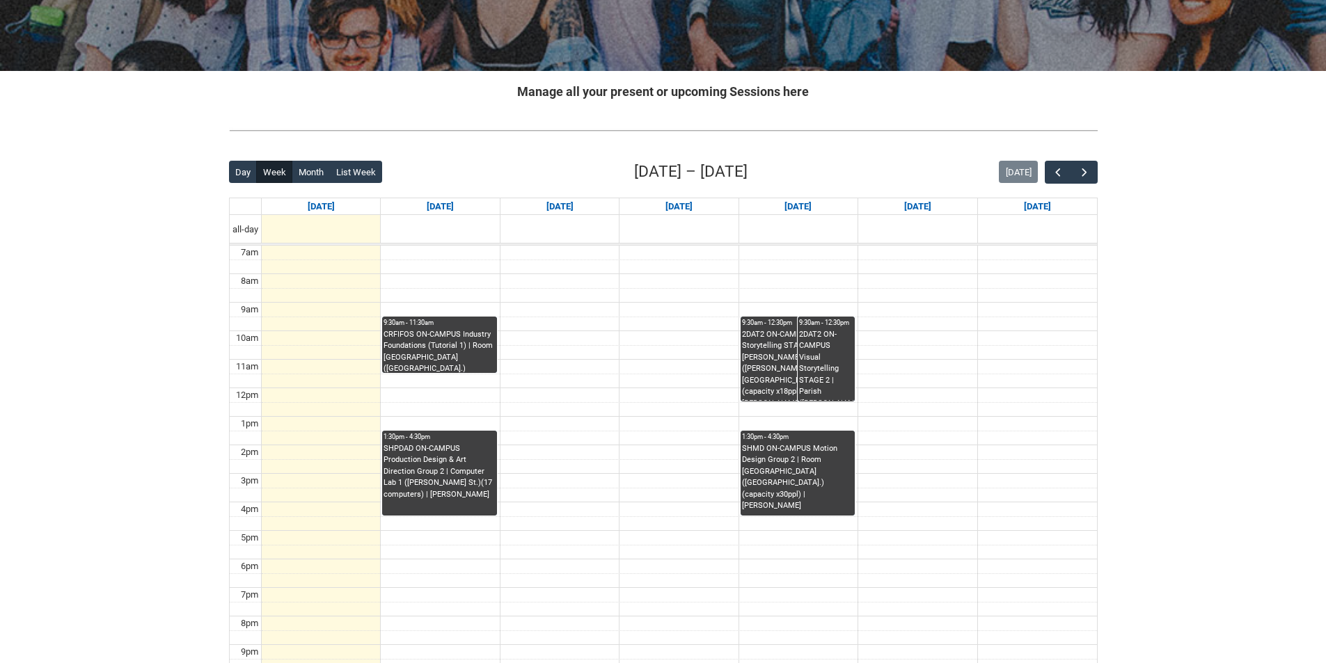
scroll to position [208, 0]
click at [1093, 164] on button "button" at bounding box center [1084, 171] width 26 height 23
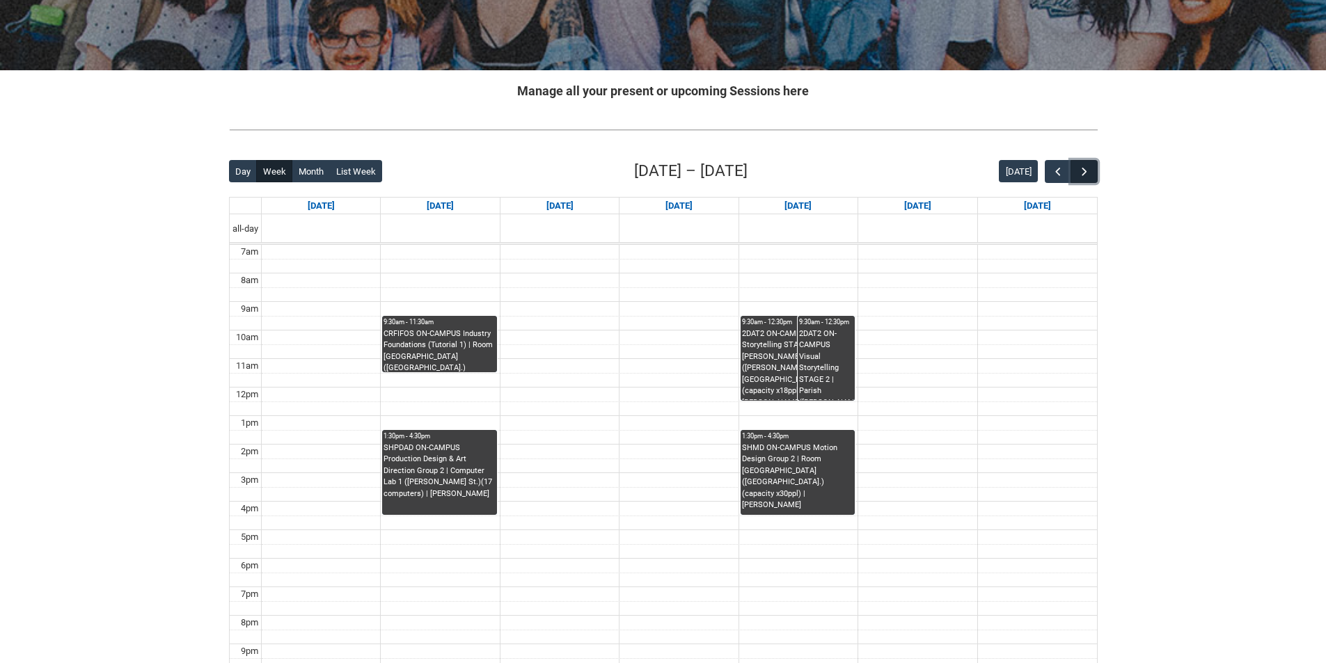
click at [1091, 165] on button "button" at bounding box center [1084, 171] width 26 height 23
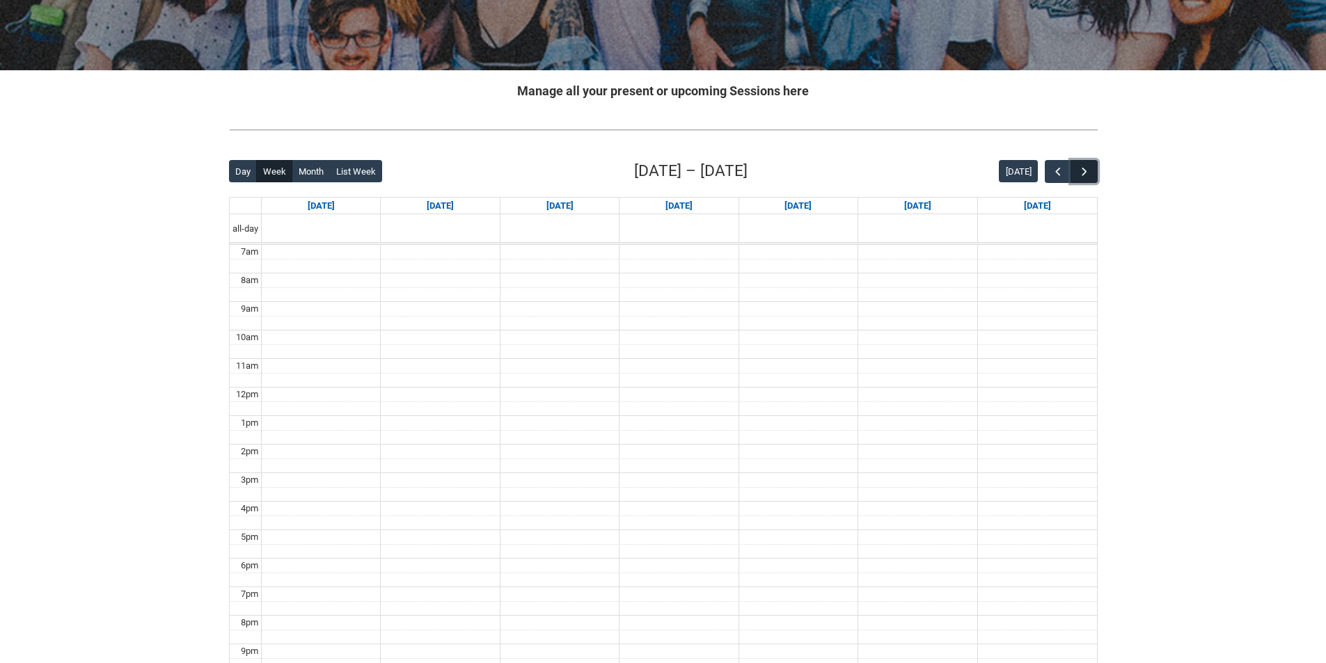
click at [1091, 165] on button "button" at bounding box center [1084, 171] width 26 height 23
click at [1057, 169] on span "button" at bounding box center [1058, 172] width 14 height 14
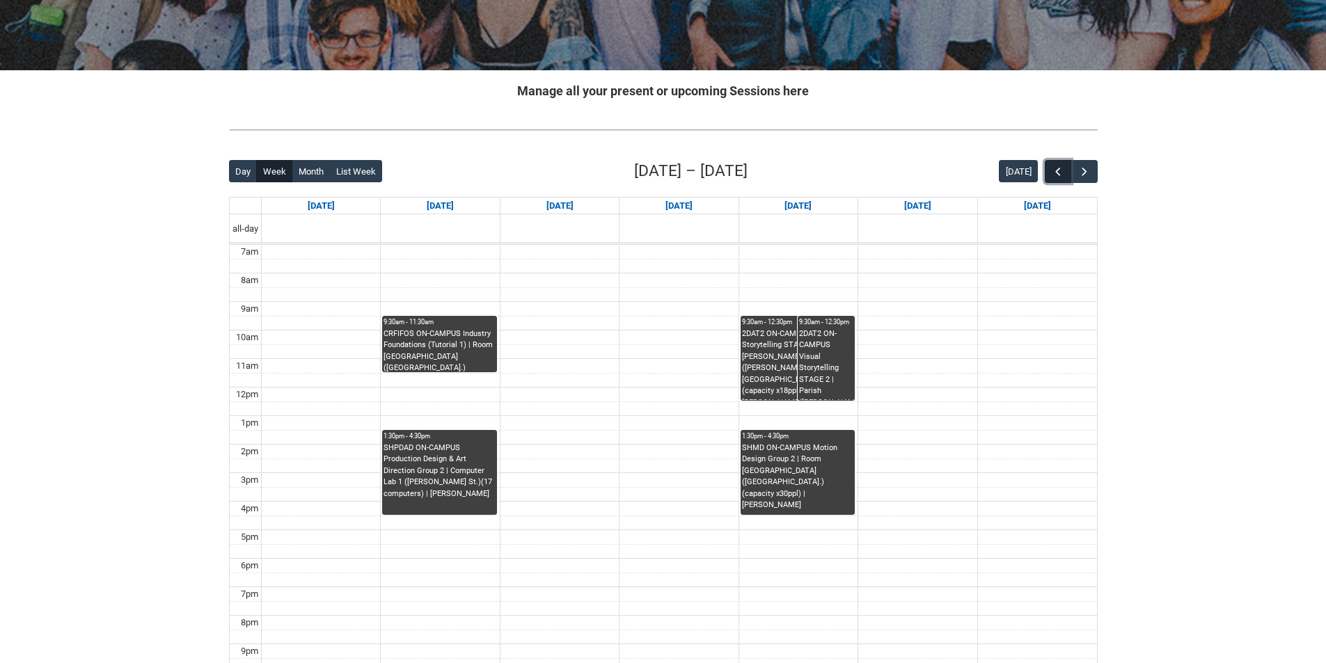
click at [1057, 169] on span "button" at bounding box center [1058, 172] width 14 height 14
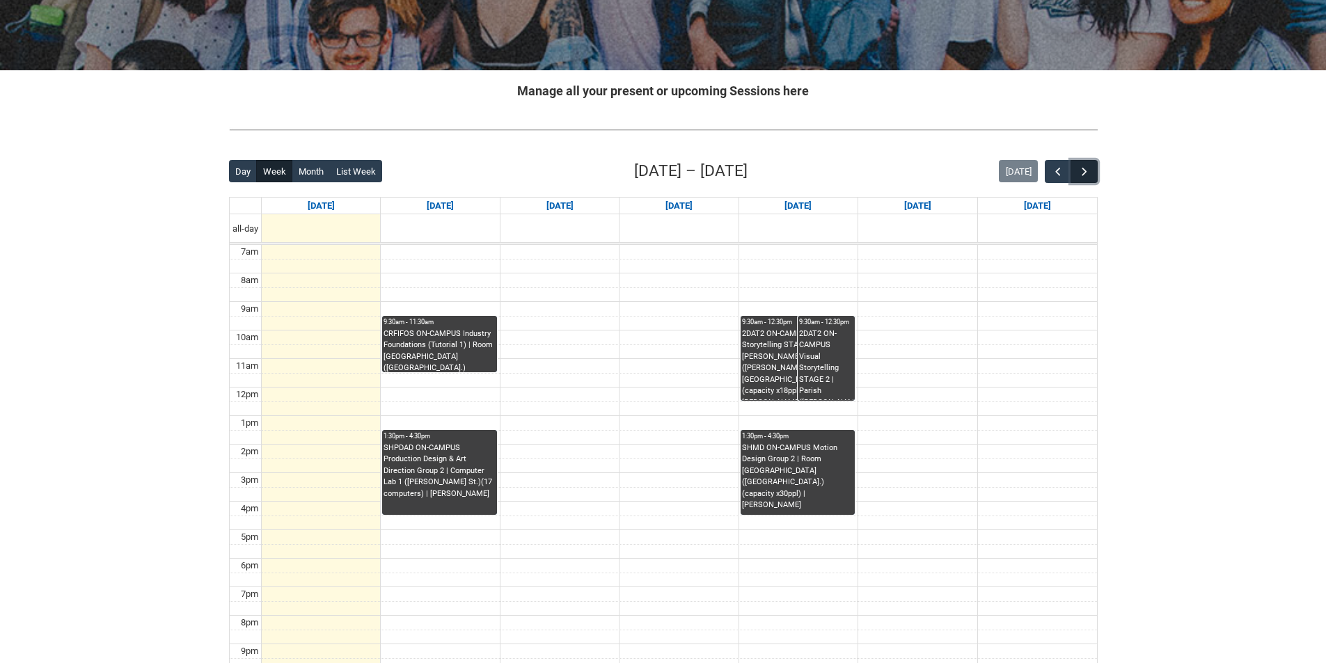
click at [1082, 167] on span "button" at bounding box center [1085, 172] width 14 height 14
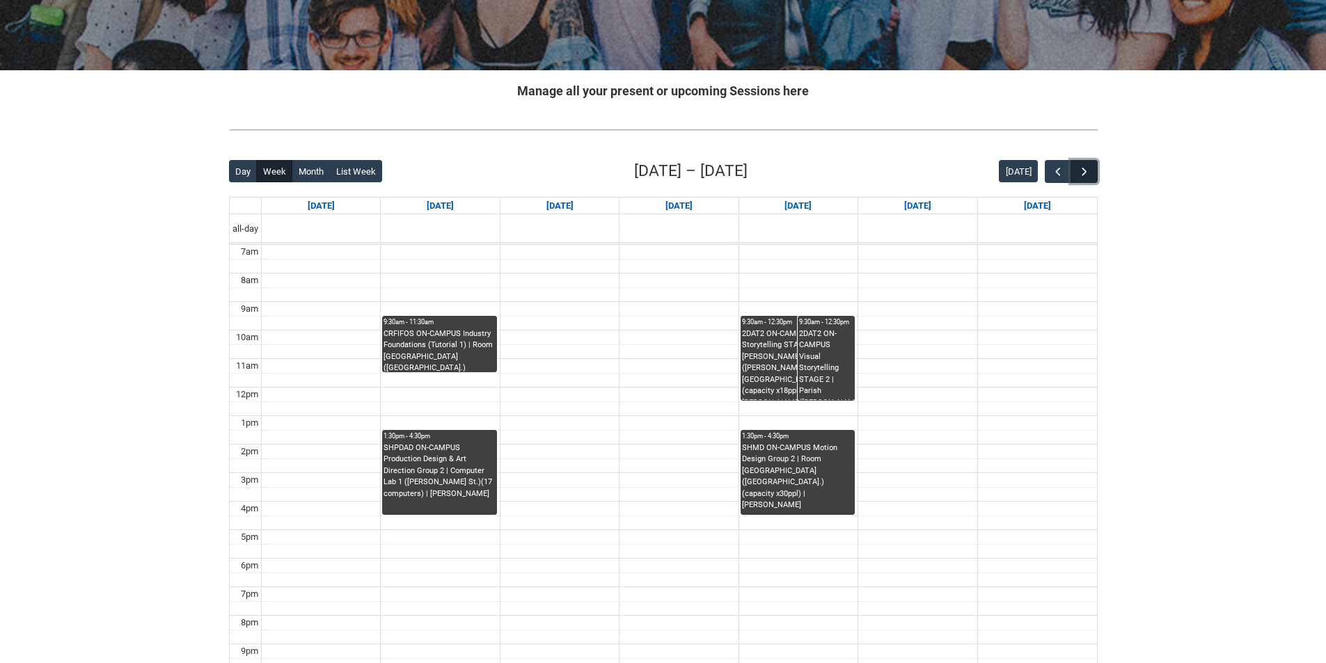
click at [1087, 171] on span "button" at bounding box center [1085, 172] width 14 height 14
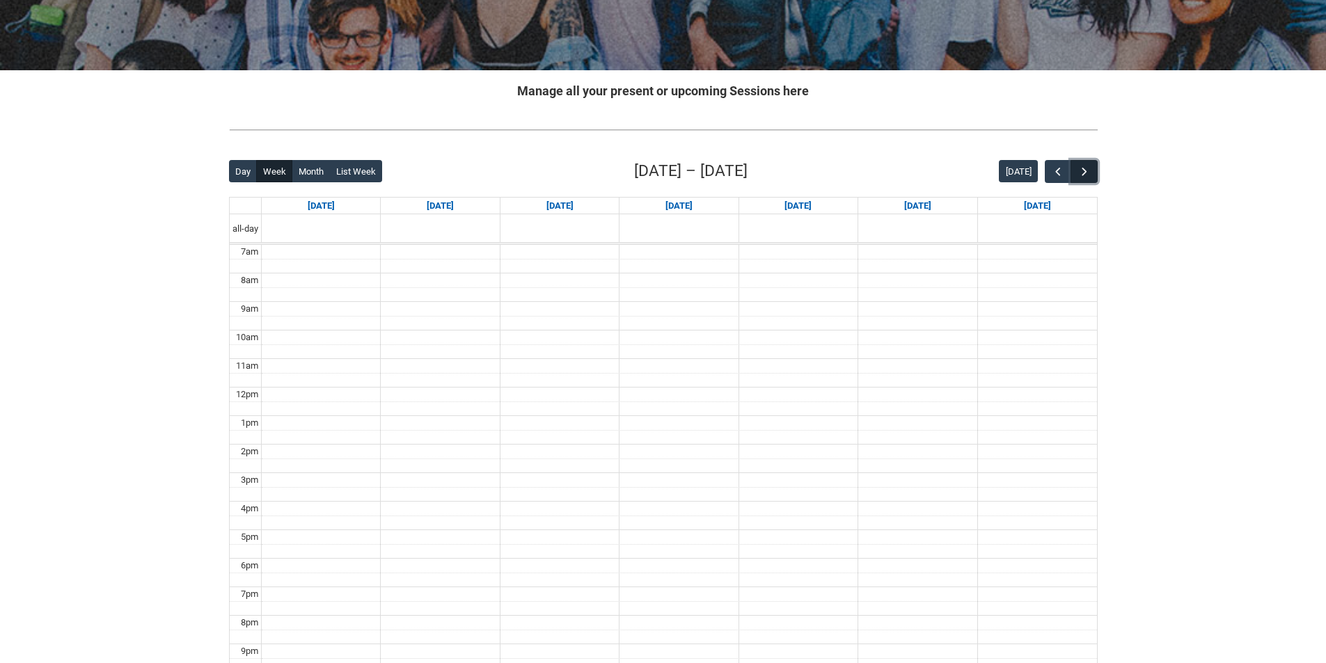
click at [1089, 168] on span "button" at bounding box center [1085, 172] width 14 height 14
